Goal: Find contact information: Find contact information

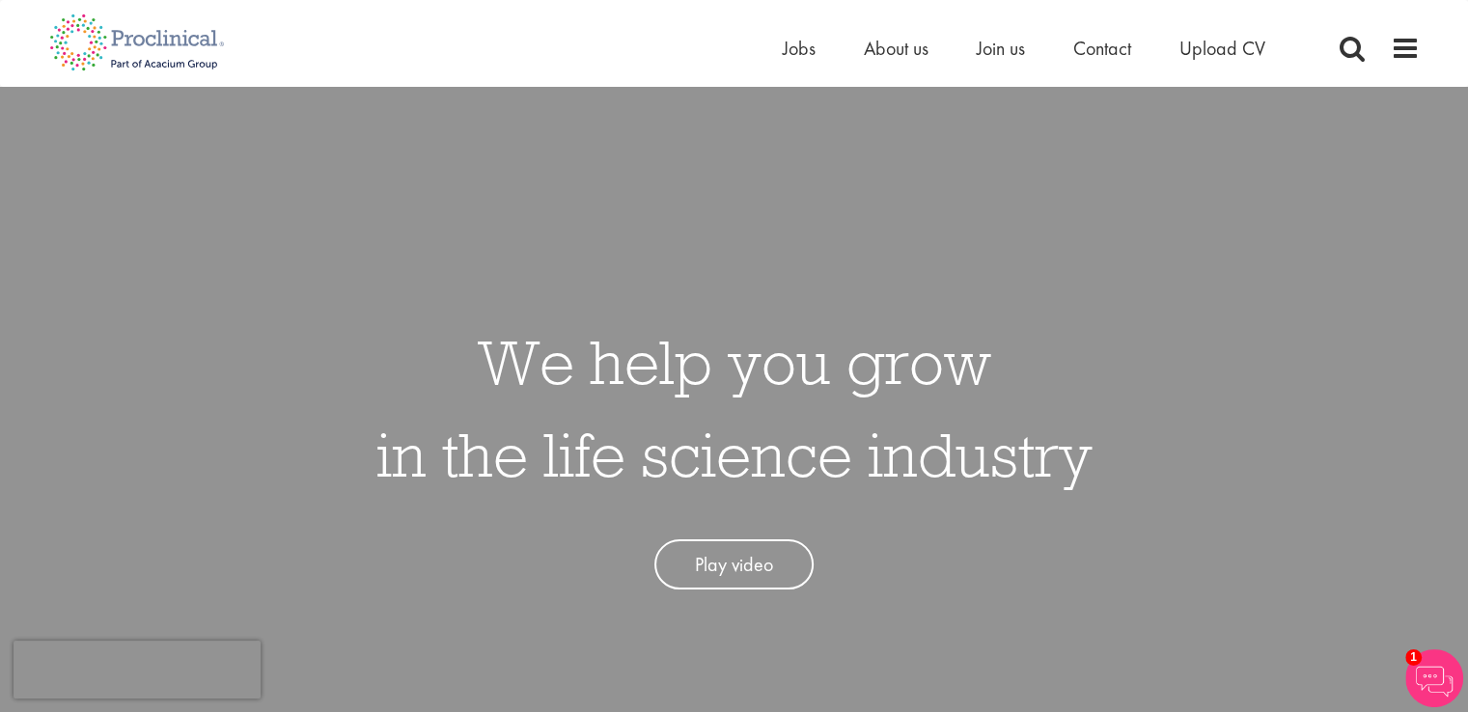
click at [745, 181] on div "We help you grow in the life science industry Play video" at bounding box center [734, 443] width 1497 height 712
click at [1095, 51] on span "Contact" at bounding box center [1102, 48] width 58 height 25
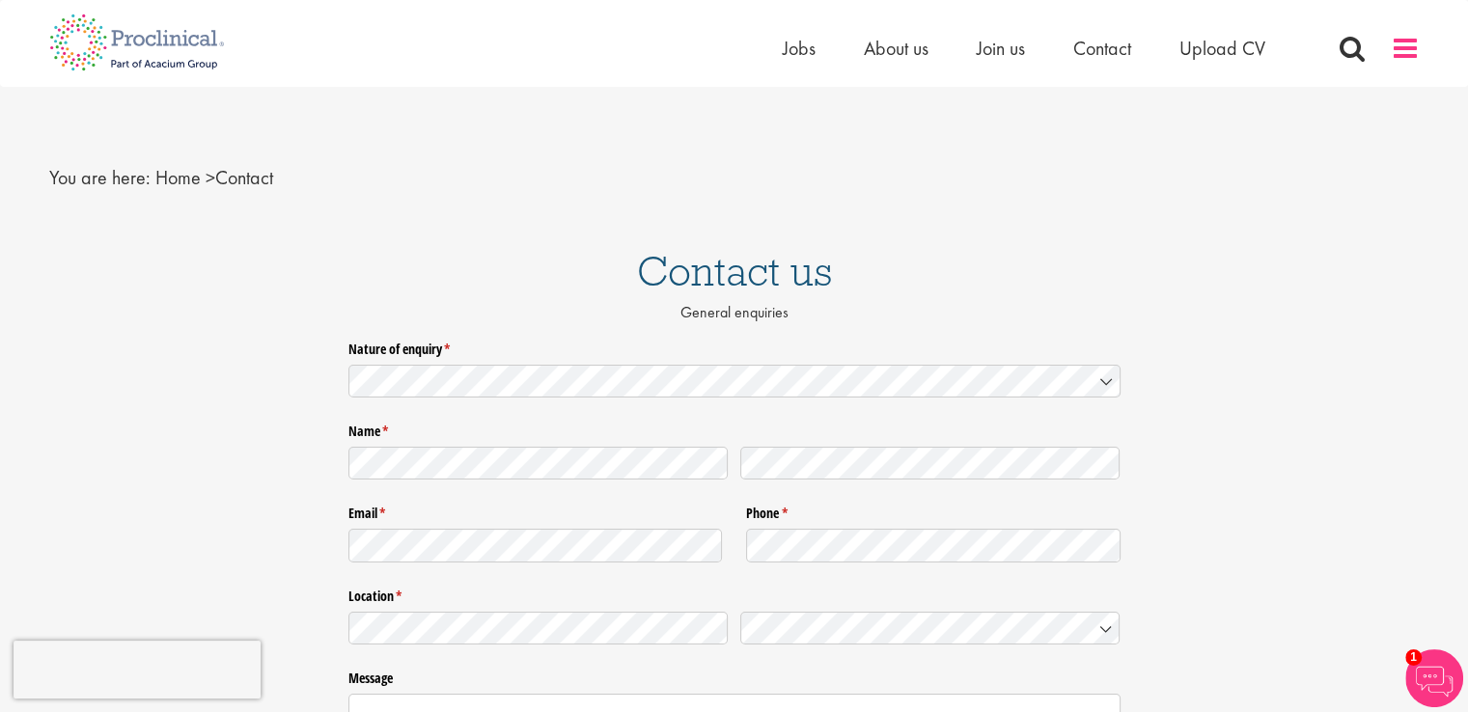
click at [1406, 51] on span at bounding box center [1405, 48] width 29 height 29
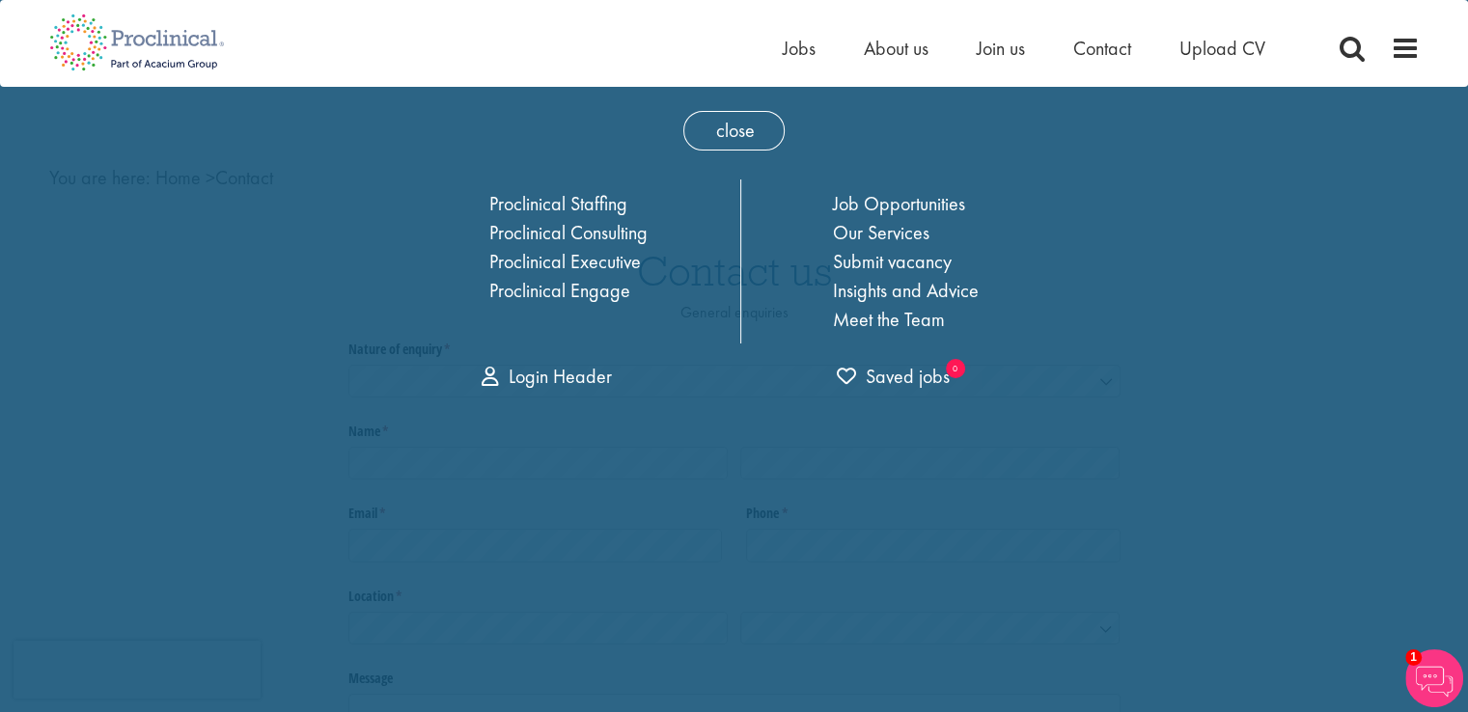
click at [659, 40] on div "Home Jobs About us Join us Contact Upload CV" at bounding box center [727, 36] width 1385 height 72
click at [735, 127] on span "close" at bounding box center [733, 131] width 101 height 40
